Goal: Transaction & Acquisition: Purchase product/service

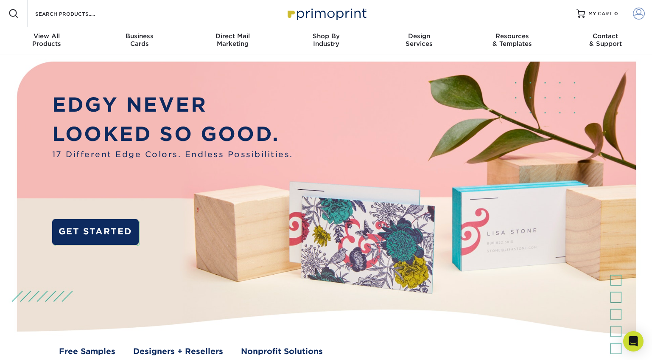
type input "[EMAIL_ADDRESS][DOMAIN_NAME]"
click at [638, 12] on span at bounding box center [639, 14] width 12 height 12
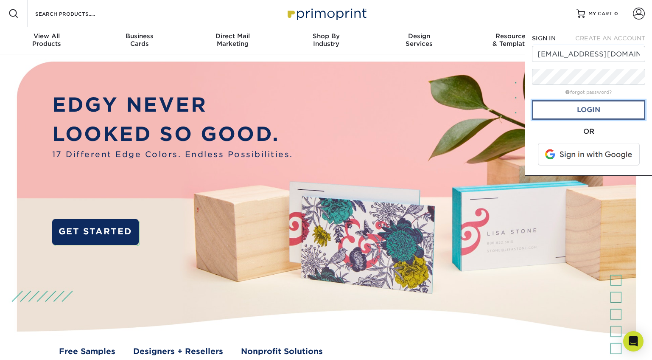
click at [592, 111] on link "Login" at bounding box center [588, 110] width 113 height 20
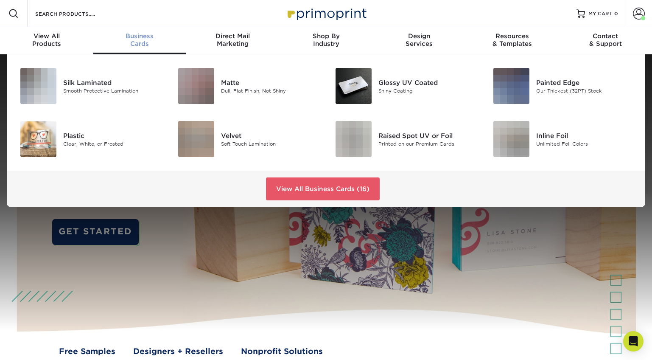
click at [140, 37] on span "Business" at bounding box center [139, 36] width 93 height 8
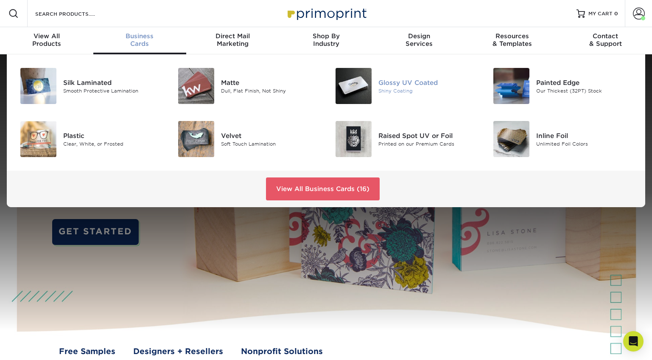
click at [408, 82] on div "Glossy UV Coated" at bounding box center [428, 82] width 99 height 9
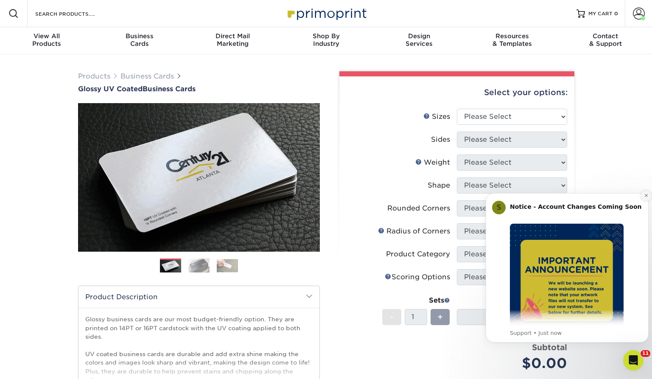
drag, startPoint x: 647, startPoint y: 195, endPoint x: 1133, endPoint y: 375, distance: 518.7
click at [647, 195] on icon "Dismiss notification" at bounding box center [646, 195] width 3 height 3
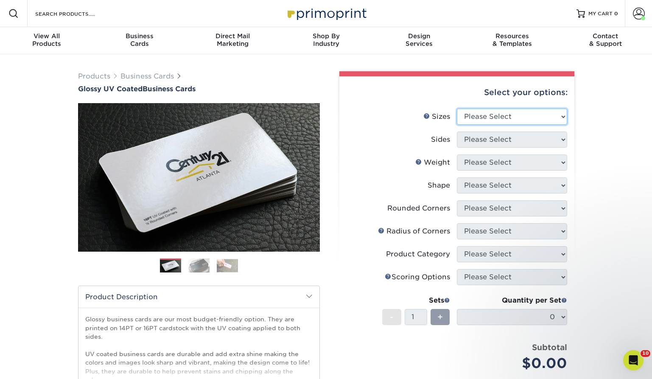
click at [563, 117] on select "Please Select 1.5" x 3.5" - Mini 1.75" x 3.5" - Mini 2" x 2" - Square 2" x 3" -…" at bounding box center [512, 117] width 110 height 16
select select "2.00x3.50"
click at [457, 109] on select "Please Select 1.5" x 3.5" - Mini 1.75" x 3.5" - Mini 2" x 2" - Square 2" x 3" -…" at bounding box center [512, 117] width 110 height 16
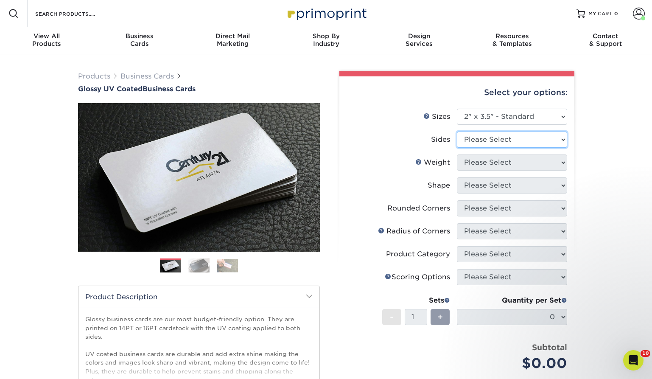
click at [564, 140] on select "Please Select Print Both Sides Print Front Only" at bounding box center [512, 140] width 110 height 16
select select "13abbda7-1d64-4f25-8bb2-c179b224825d"
click at [457, 132] on select "Please Select Print Both Sides Print Front Only" at bounding box center [512, 140] width 110 height 16
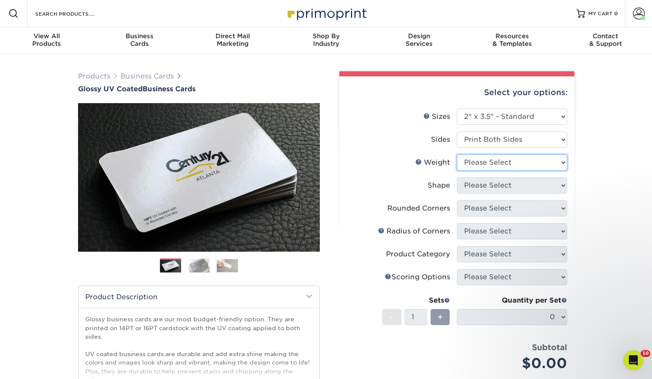
click at [564, 162] on select "Please Select 16PT 14PT" at bounding box center [512, 162] width 110 height 16
select select "14PT"
click at [457, 154] on select "Please Select 16PT 14PT" at bounding box center [512, 162] width 110 height 16
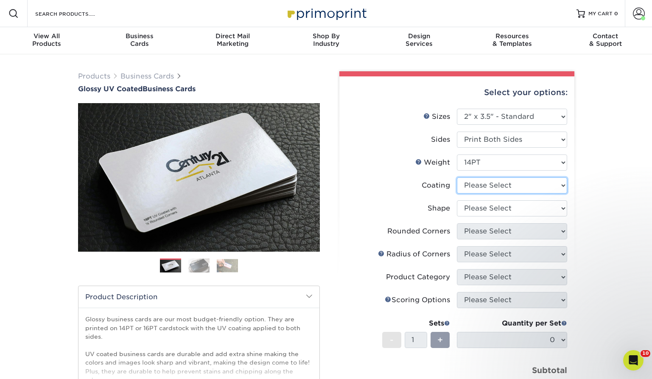
click at [563, 184] on select at bounding box center [512, 185] width 110 height 16
select select "ae367451-b2b8-45df-a344-0f05b6a12993"
click at [457, 177] on select at bounding box center [512, 185] width 110 height 16
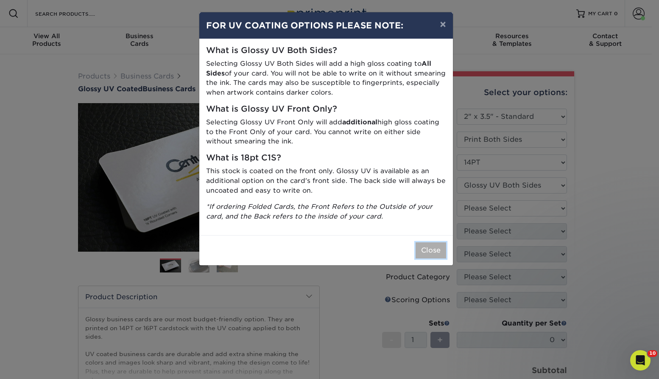
click at [432, 253] on button "Close" at bounding box center [431, 250] width 31 height 16
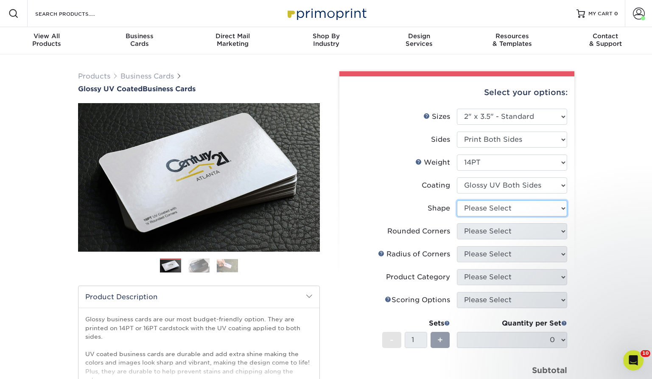
click at [564, 209] on select "Please Select Standard" at bounding box center [512, 208] width 110 height 16
select select "standard"
click at [457, 200] on select "Please Select Standard" at bounding box center [512, 208] width 110 height 16
click at [564, 230] on select "Please Select Yes - Round 2 Corners Yes - Round 4 Corners No" at bounding box center [512, 231] width 110 height 16
select select "0"
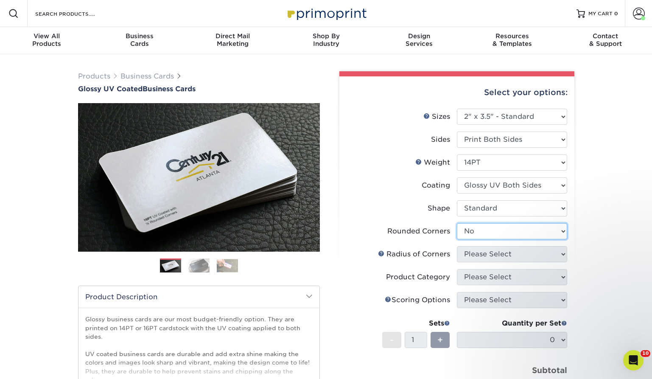
click at [457, 223] on select "Please Select Yes - Round 2 Corners Yes - Round 4 Corners No" at bounding box center [512, 231] width 110 height 16
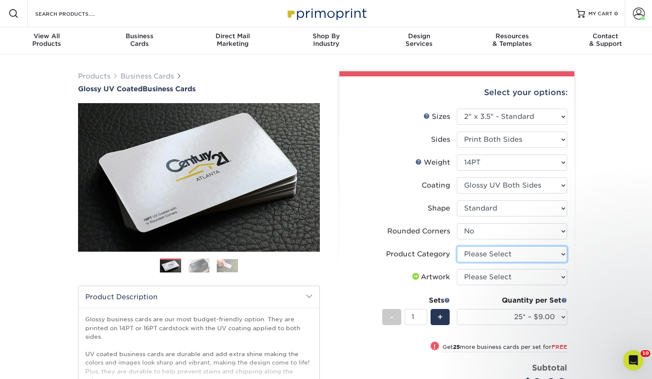
click at [562, 253] on select "Please Select Business Cards" at bounding box center [512, 254] width 110 height 16
select select "3b5148f1-0588-4f88-a218-97bcfdce65c1"
click at [457, 246] on select "Please Select Business Cards" at bounding box center [512, 254] width 110 height 16
click at [560, 276] on select "Please Select I will upload files I need a design - $100" at bounding box center [512, 277] width 110 height 16
select select "upload"
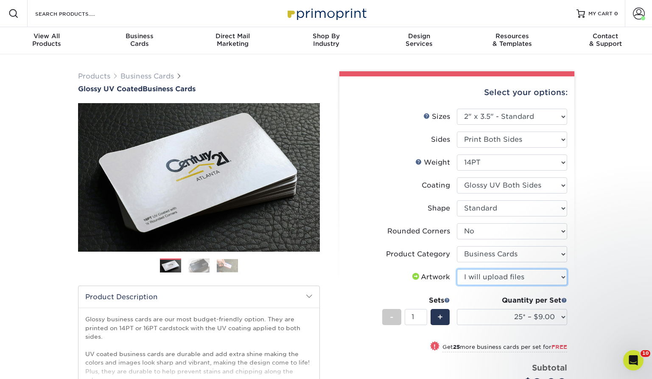
click at [457, 269] on select "Please Select I will upload files I need a design - $100" at bounding box center [512, 277] width 110 height 16
click at [565, 314] on select "25* – $9.00 50* – $9.00 100* – $9.00 250* – $17.00 500 – $33.00 1000 – $42.00 2…" at bounding box center [512, 317] width 110 height 16
select select "500 – $33.00"
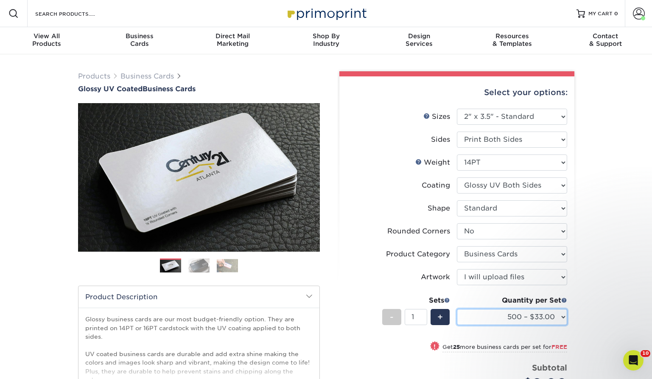
click at [457, 309] on select "25* – $9.00 50* – $9.00 100* – $9.00 250* – $17.00 500 – $33.00 1000 – $42.00 2…" at bounding box center [512, 317] width 110 height 16
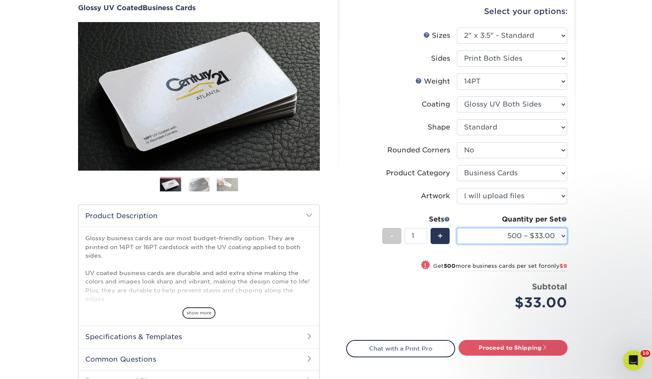
scroll to position [85, 0]
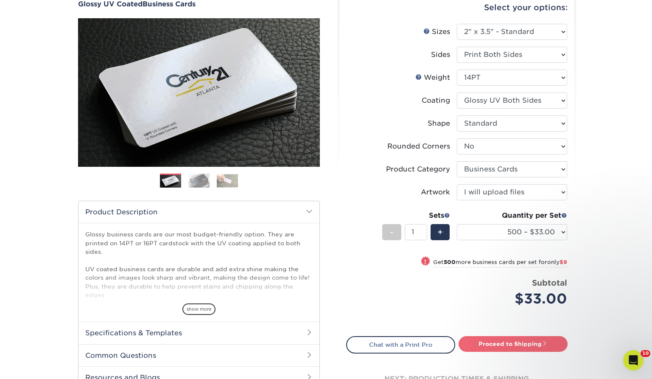
click at [514, 343] on link "Proceed to Shipping" at bounding box center [513, 343] width 109 height 15
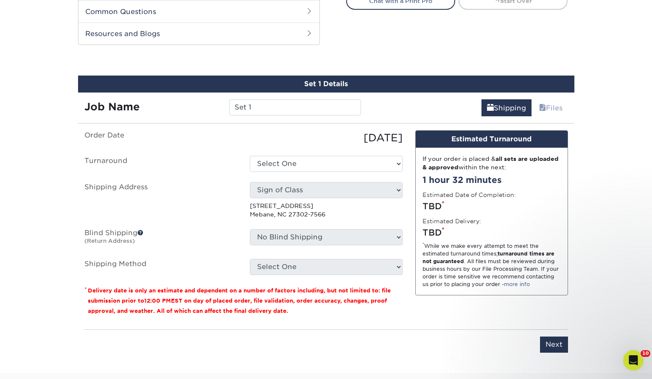
scroll to position [444, 0]
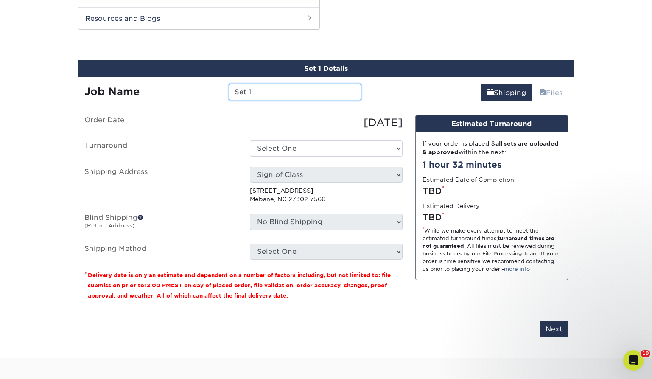
drag, startPoint x: 264, startPoint y: 89, endPoint x: 230, endPoint y: 90, distance: 33.6
click at [230, 90] on input "Set 1" at bounding box center [295, 92] width 132 height 16
type input "HPP"
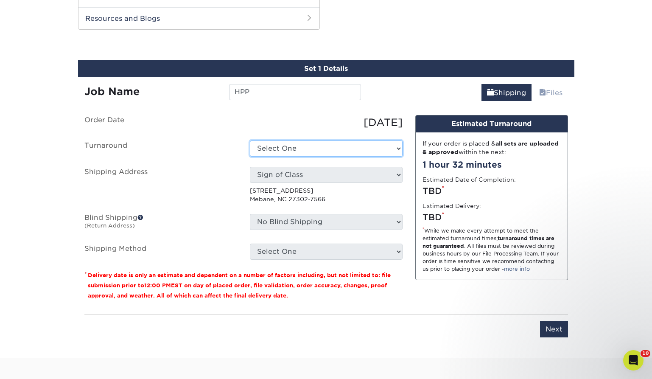
click at [398, 148] on select "Select One 2-4 Business Days 2 Day Next Business Day" at bounding box center [326, 148] width 153 height 16
select select "17ced933-8ee2-4716-9748-db48f0cdea7b"
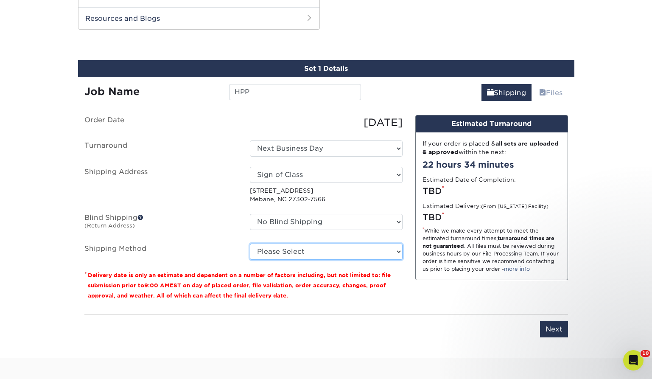
click at [400, 251] on select "Please Select Ground Shipping (+$8.96) 3 Day Shipping Service (+$20.04) 2 Day A…" at bounding box center [326, 252] width 153 height 16
select select "03"
click at [250, 244] on select "Please Select Ground Shipping (+$8.96) 3 Day Shipping Service (+$20.04) 2 Day A…" at bounding box center [326, 252] width 153 height 16
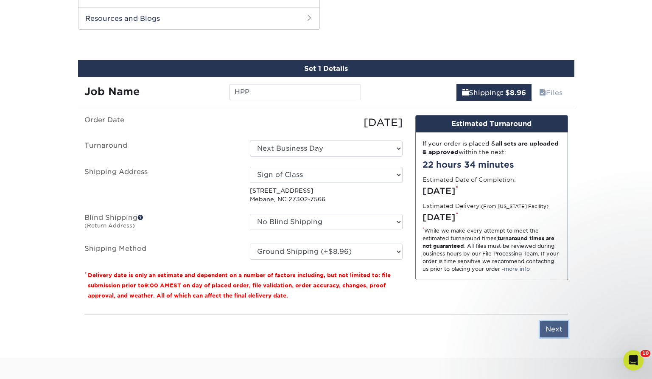
click at [553, 331] on input "Next" at bounding box center [554, 329] width 28 height 16
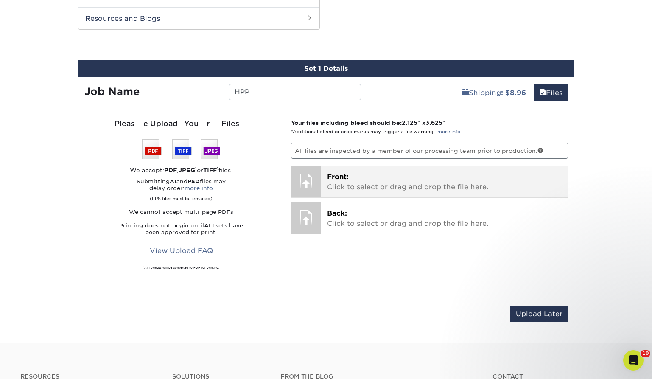
click at [398, 186] on p "Front: Click to select or drag and drop the file here." at bounding box center [444, 182] width 235 height 20
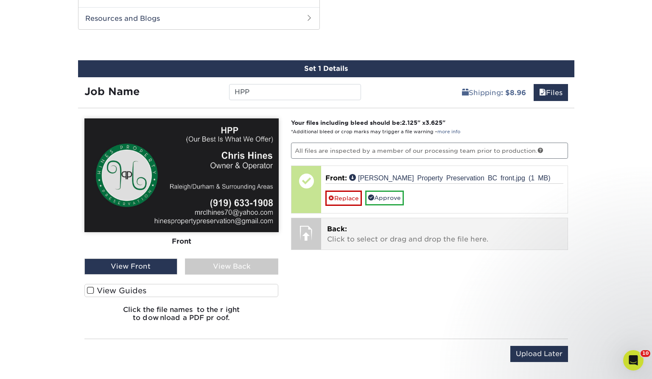
click at [401, 238] on p "Back: Click to select or drag and drop the file here." at bounding box center [444, 234] width 235 height 20
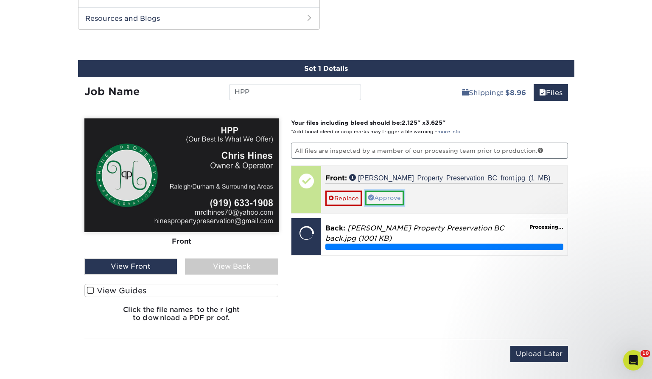
click at [389, 196] on link "Approve" at bounding box center [384, 198] width 39 height 14
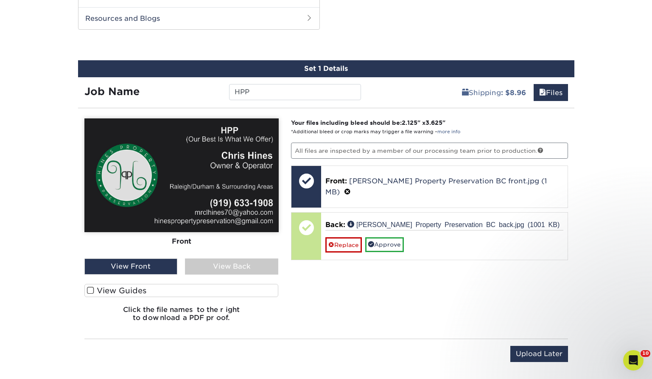
click at [233, 265] on div "View Back" at bounding box center [231, 266] width 93 height 16
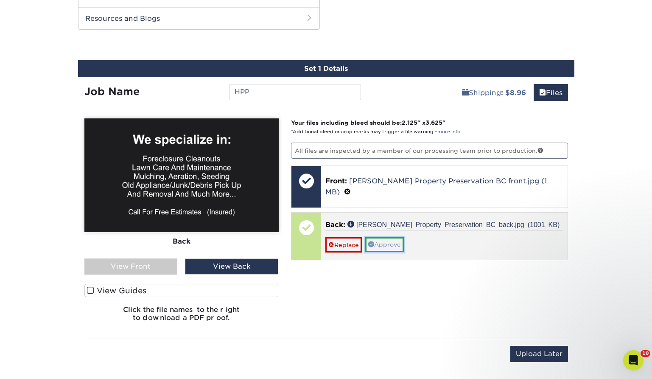
click at [389, 237] on link "Approve" at bounding box center [384, 244] width 39 height 14
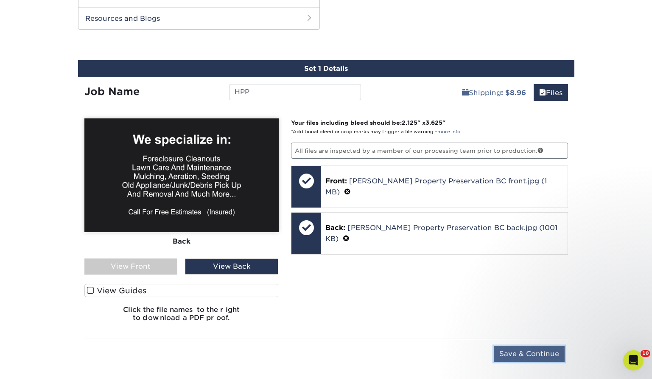
click at [533, 353] on input "Save & Continue" at bounding box center [529, 354] width 71 height 16
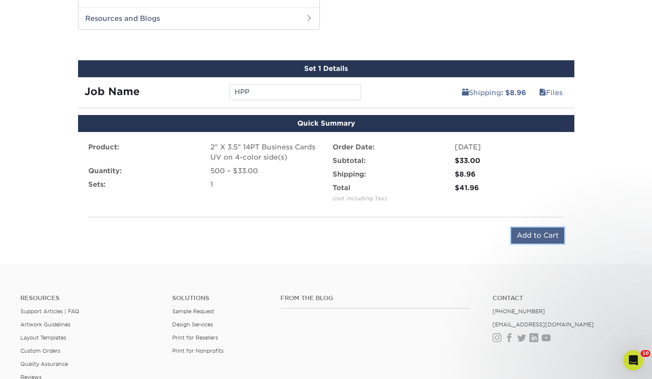
click at [535, 233] on input "Add to Cart" at bounding box center [537, 235] width 53 height 16
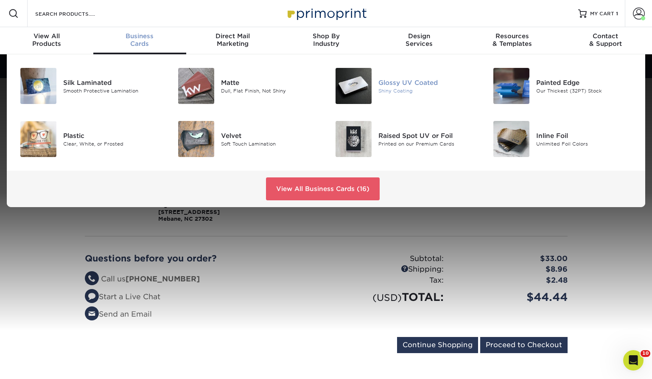
click at [393, 82] on div "Glossy UV Coated" at bounding box center [428, 82] width 99 height 9
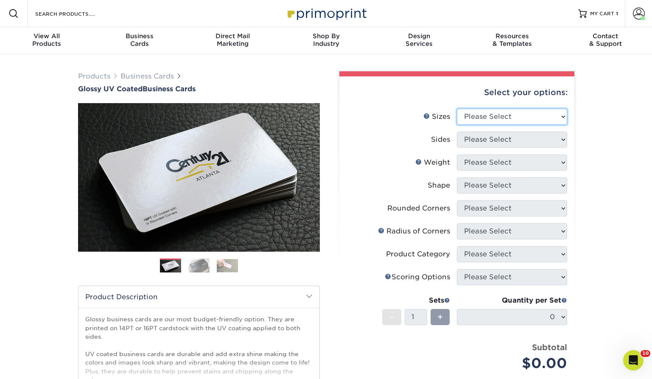
click at [565, 115] on select "Please Select 1.5" x 3.5" - Mini 1.75" x 3.5" - Mini 2" x 2" - Square 2" x 3" -…" at bounding box center [512, 117] width 110 height 16
select select "2.00x3.50"
click at [457, 109] on select "Please Select 1.5" x 3.5" - Mini 1.75" x 3.5" - Mini 2" x 2" - Square 2" x 3" -…" at bounding box center [512, 117] width 110 height 16
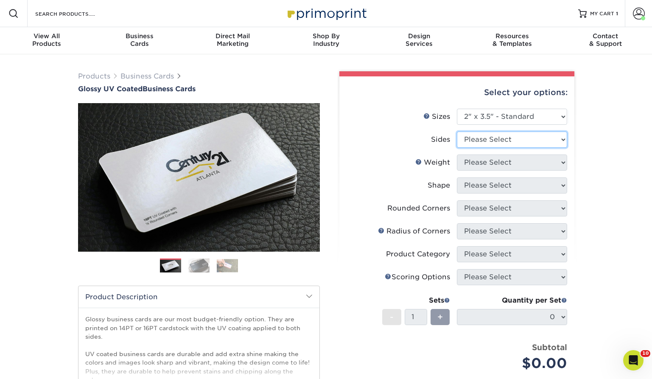
click at [535, 143] on select "Please Select Print Both Sides Print Front Only" at bounding box center [512, 140] width 110 height 16
select select "13abbda7-1d64-4f25-8bb2-c179b224825d"
click at [457, 132] on select "Please Select Print Both Sides Print Front Only" at bounding box center [512, 140] width 110 height 16
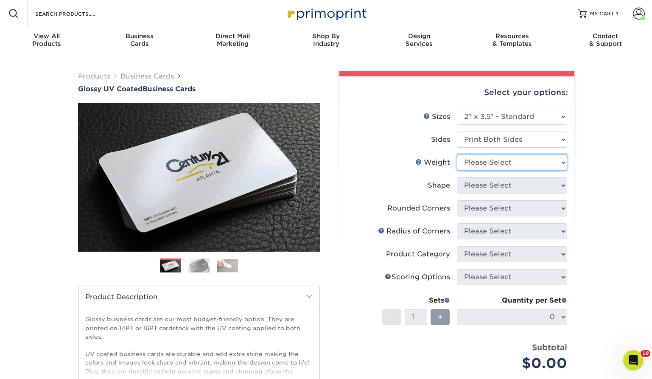
click at [556, 158] on select "Please Select 16PT 14PT" at bounding box center [512, 162] width 110 height 16
select select "14PT"
click at [457, 154] on select "Please Select 16PT 14PT" at bounding box center [512, 162] width 110 height 16
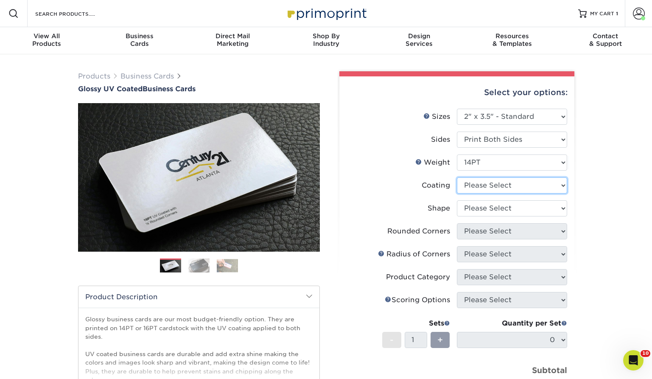
click at [536, 184] on select at bounding box center [512, 185] width 110 height 16
select select "ae367451-b2b8-45df-a344-0f05b6a12993"
click at [457, 177] on select at bounding box center [512, 185] width 110 height 16
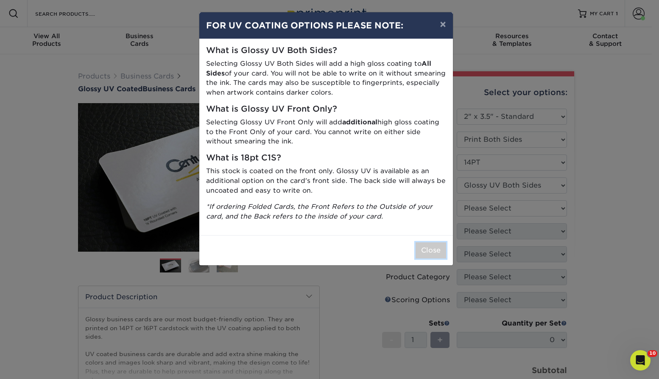
click at [438, 251] on button "Close" at bounding box center [431, 250] width 31 height 16
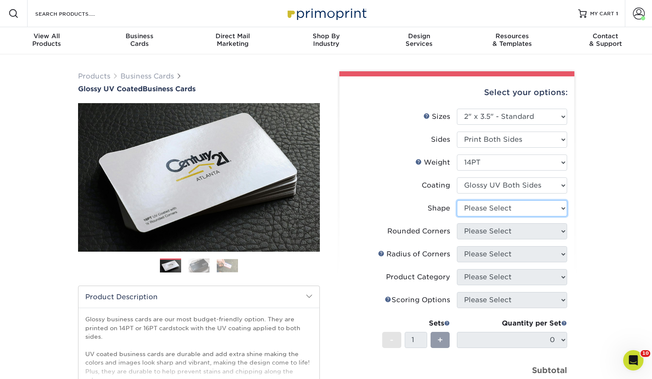
click at [565, 207] on select "Please Select Standard" at bounding box center [512, 208] width 110 height 16
select select "standard"
click at [457, 200] on select "Please Select Standard" at bounding box center [512, 208] width 110 height 16
click at [527, 230] on select "Please Select Yes - Round 2 Corners Yes - Round 4 Corners No" at bounding box center [512, 231] width 110 height 16
select select "0"
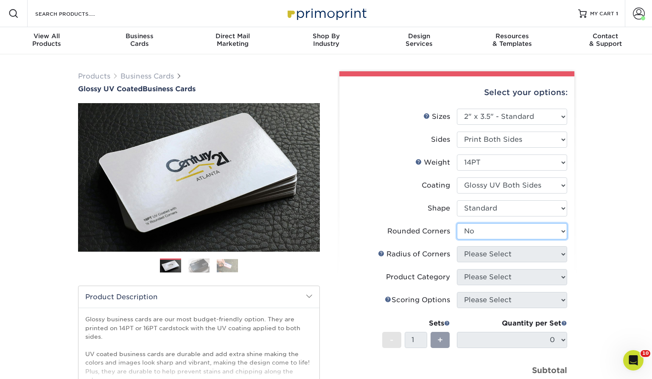
click at [457, 223] on select "Please Select Yes - Round 2 Corners Yes - Round 4 Corners No" at bounding box center [512, 231] width 110 height 16
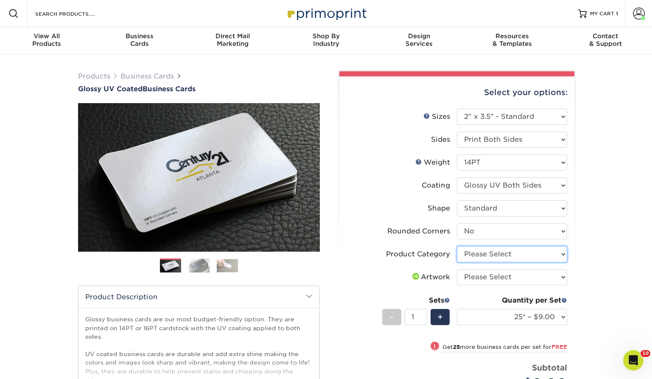
click at [563, 255] on select "Please Select Business Cards" at bounding box center [512, 254] width 110 height 16
select select "3b5148f1-0588-4f88-a218-97bcfdce65c1"
click at [457, 246] on select "Please Select Business Cards" at bounding box center [512, 254] width 110 height 16
click at [558, 278] on select "Please Select I will upload files I need a design - $100" at bounding box center [512, 277] width 110 height 16
select select "upload"
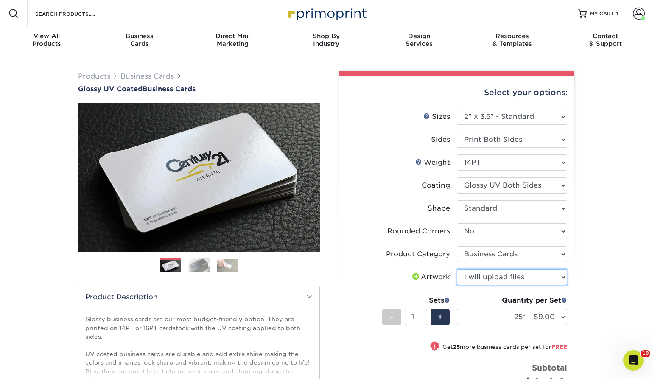
click at [457, 269] on select "Please Select I will upload files I need a design - $100" at bounding box center [512, 277] width 110 height 16
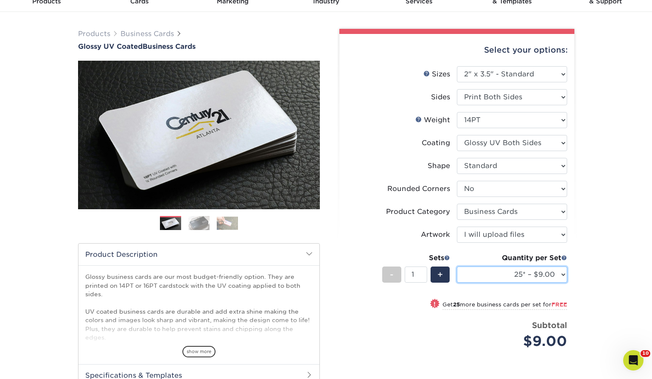
click at [562, 273] on select "25* – $9.00 50* – $9.00 100* – $9.00 250* – $17.00 500 – $33.00 1000 – $42.00 2…" at bounding box center [512, 275] width 110 height 16
select select "500 – $33.00"
click at [457, 267] on select "25* – $9.00 50* – $9.00 100* – $9.00 250* – $17.00 500 – $33.00 1000 – $42.00 2…" at bounding box center [512, 275] width 110 height 16
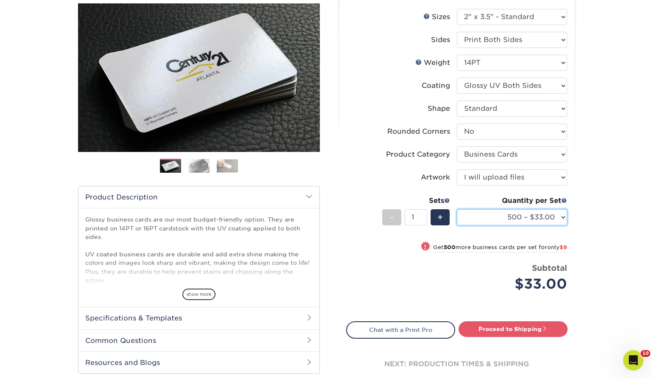
scroll to position [170, 0]
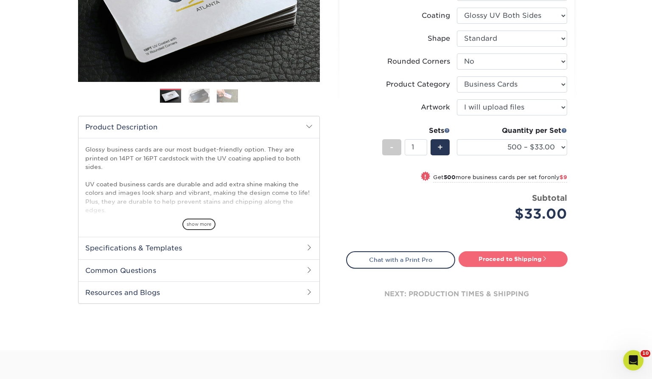
click at [511, 259] on link "Proceed to Shipping" at bounding box center [513, 258] width 109 height 15
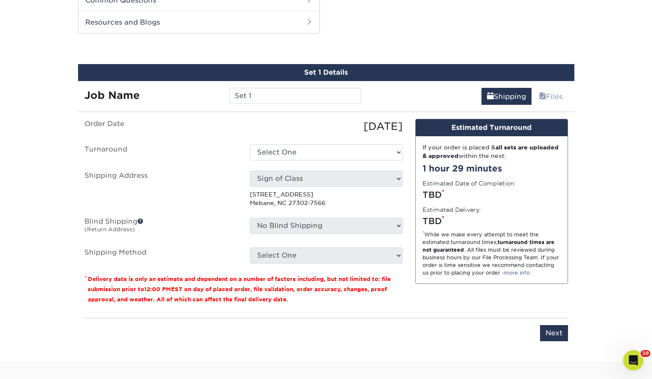
scroll to position [444, 0]
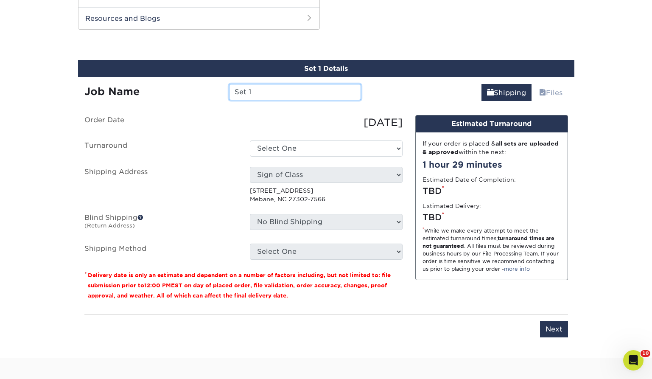
click at [270, 90] on input "Set 1" at bounding box center [295, 92] width 132 height 16
drag, startPoint x: 270, startPoint y: 90, endPoint x: 223, endPoint y: 90, distance: 47.5
click at [224, 90] on div "Set 1" at bounding box center [295, 92] width 145 height 16
type input "Mendozas Remodeling"
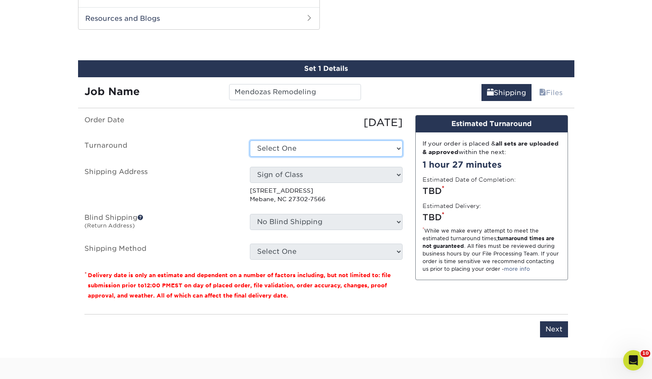
click at [399, 146] on select "Select One 2-4 Business Days 2 Day Next Business Day" at bounding box center [326, 148] width 153 height 16
select select "17ced933-8ee2-4716-9748-db48f0cdea7b"
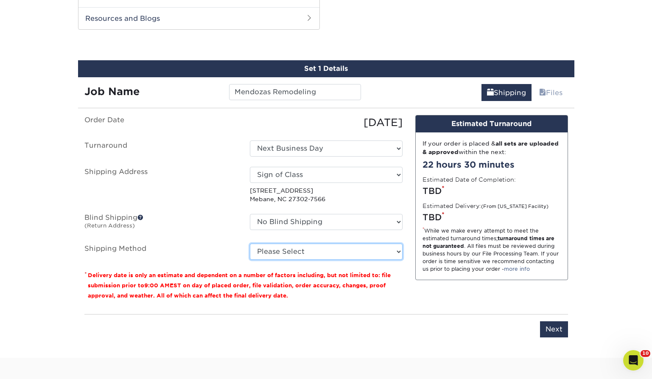
drag, startPoint x: 389, startPoint y: 253, endPoint x: 399, endPoint y: 252, distance: 10.3
click at [399, 252] on select "Please Select Ground Shipping (+$8.96) 3 Day Shipping Service (+$20.04) 2 Day A…" at bounding box center [326, 252] width 153 height 16
select select "03"
click at [250, 244] on select "Please Select Ground Shipping (+$8.96) 3 Day Shipping Service (+$20.04) 2 Day A…" at bounding box center [326, 252] width 153 height 16
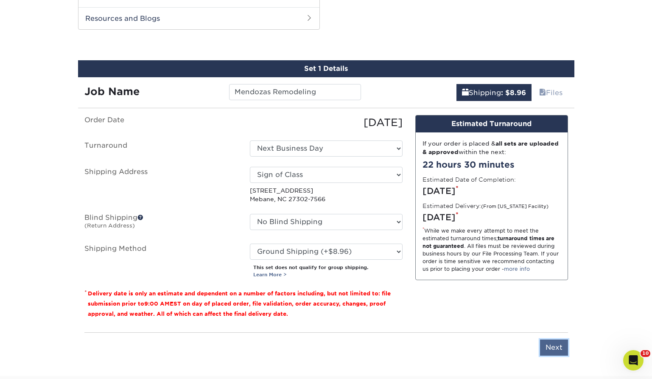
click at [554, 346] on input "Next" at bounding box center [554, 347] width 28 height 16
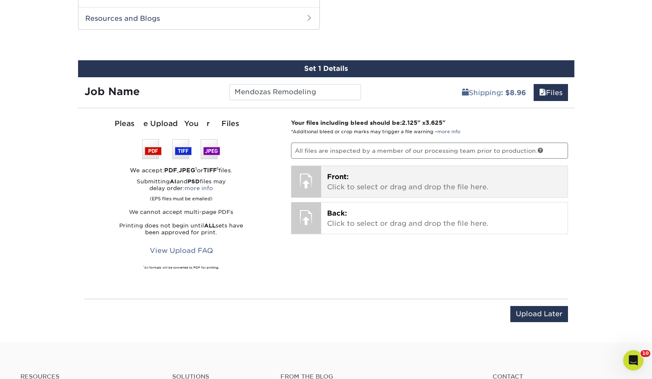
click at [389, 181] on p "Front: Click to select or drag and drop the file here." at bounding box center [444, 182] width 235 height 20
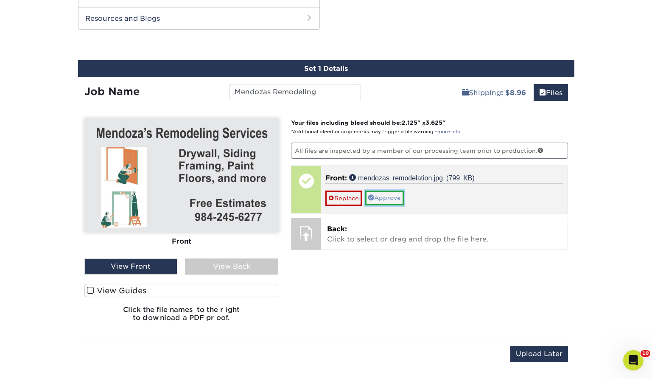
click at [390, 199] on link "Approve" at bounding box center [384, 198] width 39 height 14
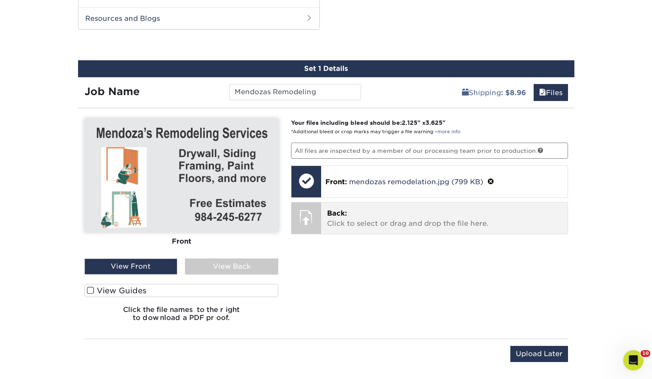
click at [360, 222] on p "Back: Click to select or drag and drop the file here." at bounding box center [444, 218] width 235 height 20
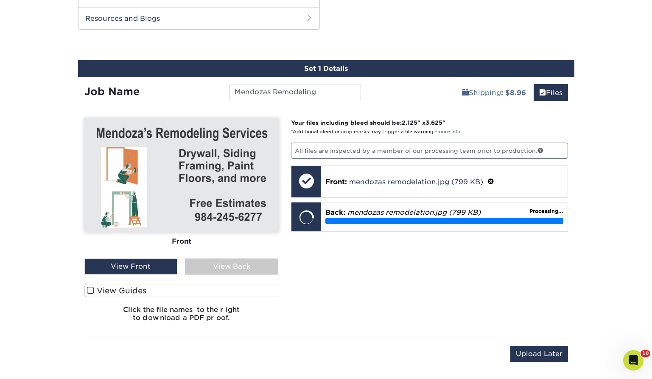
click at [268, 266] on div "View Back" at bounding box center [231, 266] width 93 height 16
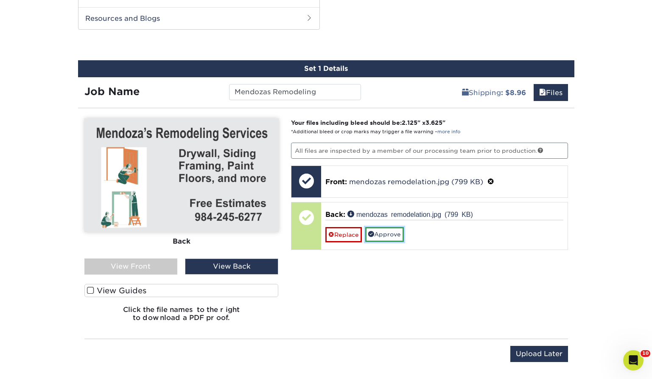
click at [385, 235] on link "Approve" at bounding box center [384, 234] width 39 height 14
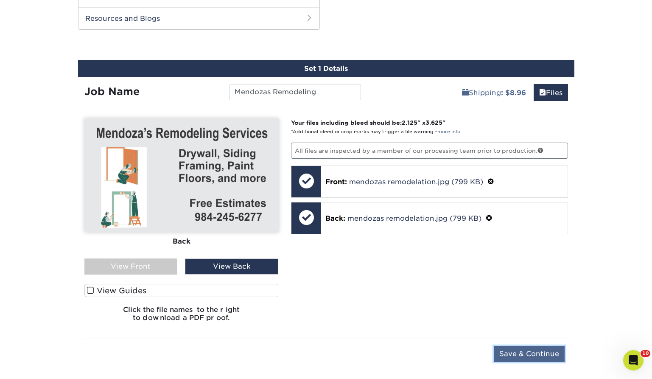
click at [532, 355] on input "Save & Continue" at bounding box center [529, 354] width 71 height 16
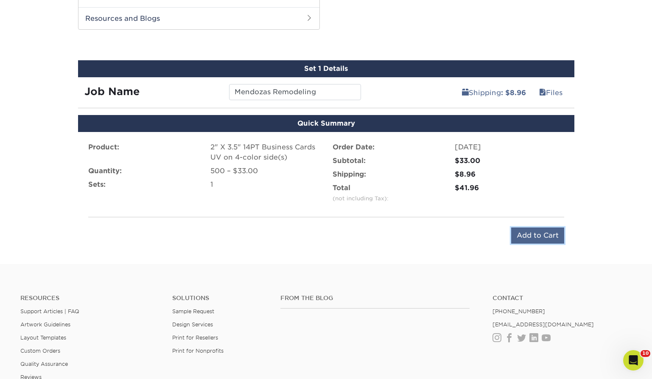
click at [538, 235] on input "Add to Cart" at bounding box center [537, 235] width 53 height 16
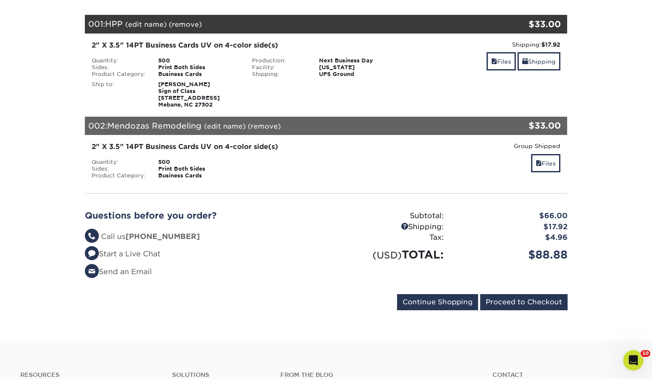
scroll to position [170, 0]
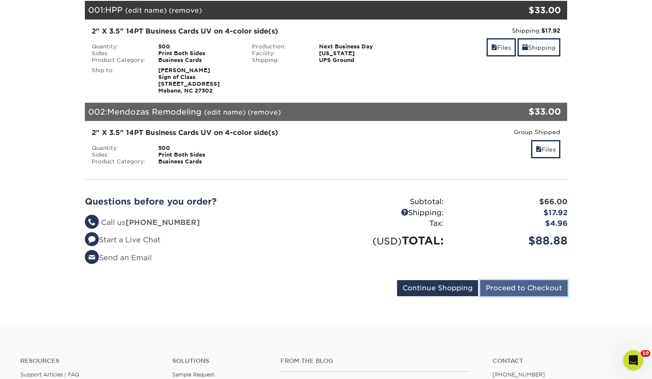
click at [515, 288] on input "Proceed to Checkout" at bounding box center [523, 288] width 87 height 16
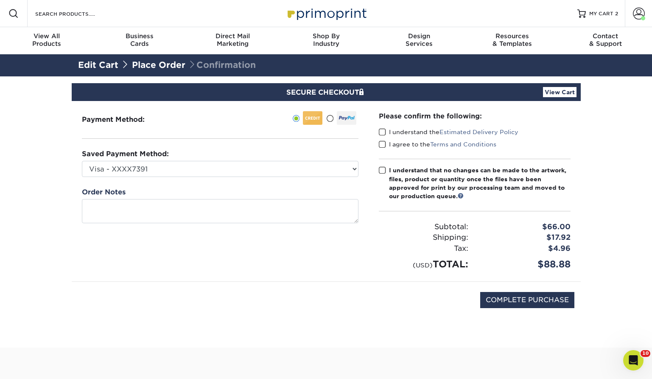
click at [330, 118] on span at bounding box center [329, 119] width 7 height 8
click at [0, 0] on input "radio" at bounding box center [0, 0] width 0 height 0
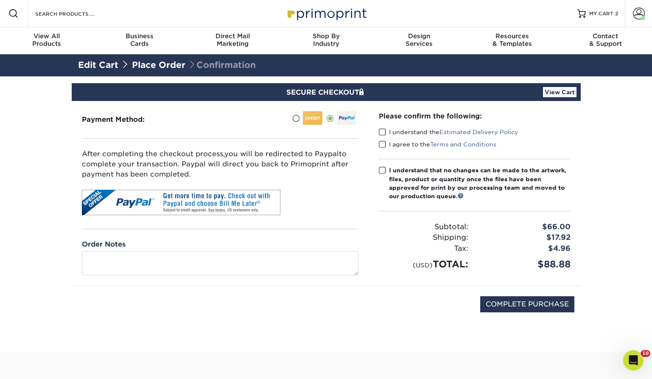
click at [380, 131] on span at bounding box center [382, 132] width 7 height 8
click at [0, 0] on input "I understand the Estimated Delivery Policy" at bounding box center [0, 0] width 0 height 0
click at [383, 145] on span at bounding box center [382, 144] width 7 height 8
click at [0, 0] on input "I agree to the Terms and Conditions" at bounding box center [0, 0] width 0 height 0
click at [380, 169] on span at bounding box center [382, 170] width 7 height 8
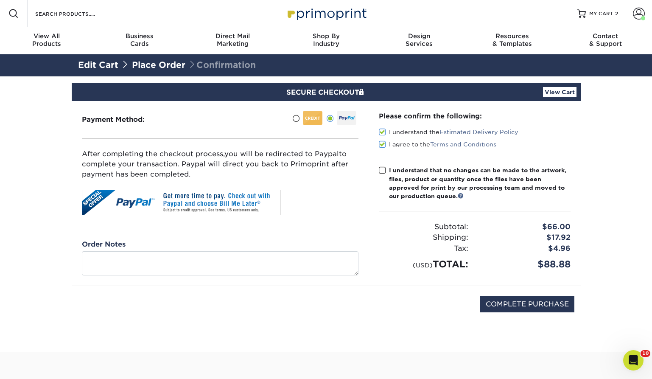
click at [0, 0] on input "I understand that no changes can be made to the artwork, files, product or quan…" at bounding box center [0, 0] width 0 height 0
click at [508, 304] on input "COMPLETE PURCHASE" at bounding box center [527, 304] width 94 height 16
type input "PROCESSING, PLEASE WAIT..."
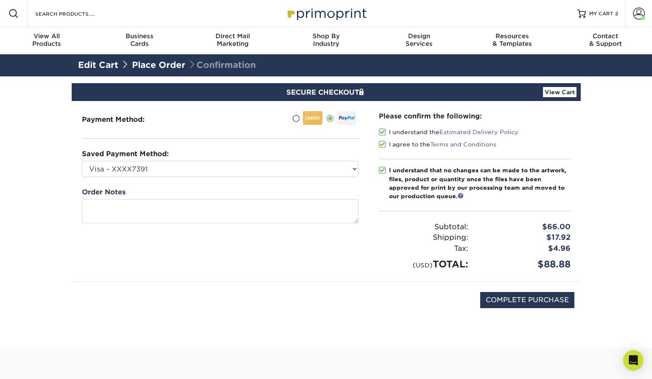
click at [310, 115] on div at bounding box center [313, 118] width 20 height 14
click at [0, 0] on input "radio" at bounding box center [0, 0] width 0 height 0
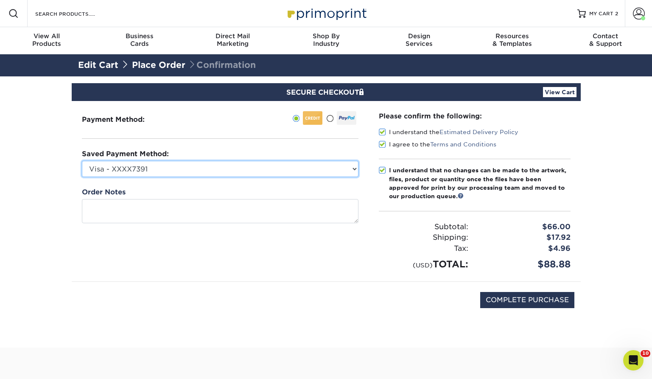
click at [353, 167] on select "Visa - XXXX7391 Visa - XXXX4679 Visa - XXXX3331 Visa - XXXX6087 New Credit Card" at bounding box center [220, 169] width 277 height 16
select select "71823"
click at [82, 161] on select "Visa - XXXX7391 Visa - XXXX4679 Visa - XXXX3331 Visa - XXXX6087 New Credit Card" at bounding box center [220, 169] width 277 height 16
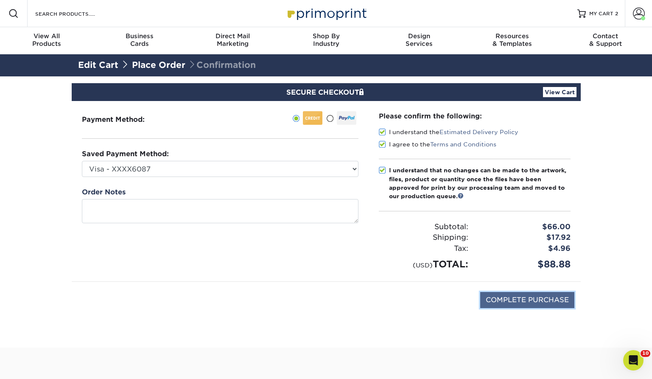
click at [524, 299] on input "COMPLETE PURCHASE" at bounding box center [527, 300] width 94 height 16
type input "PROCESSING, PLEASE WAIT..."
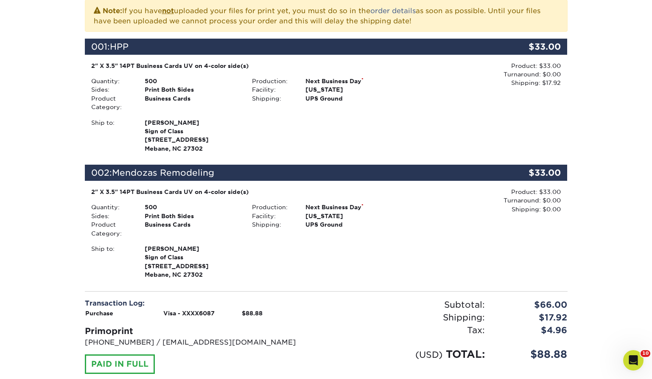
scroll to position [212, 0]
